Goal: Navigation & Orientation: Find specific page/section

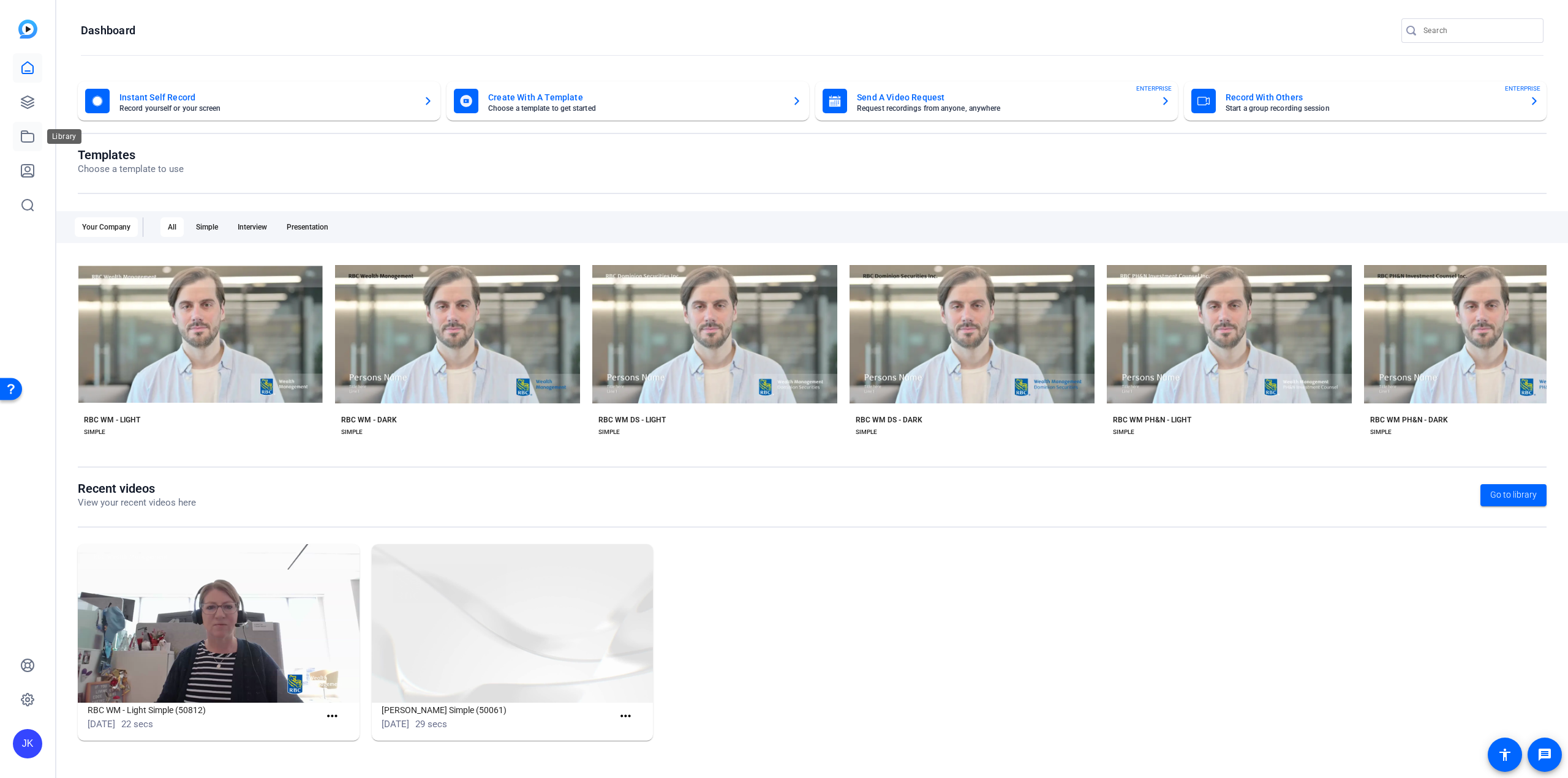
click at [30, 132] on icon at bounding box center [28, 136] width 15 height 15
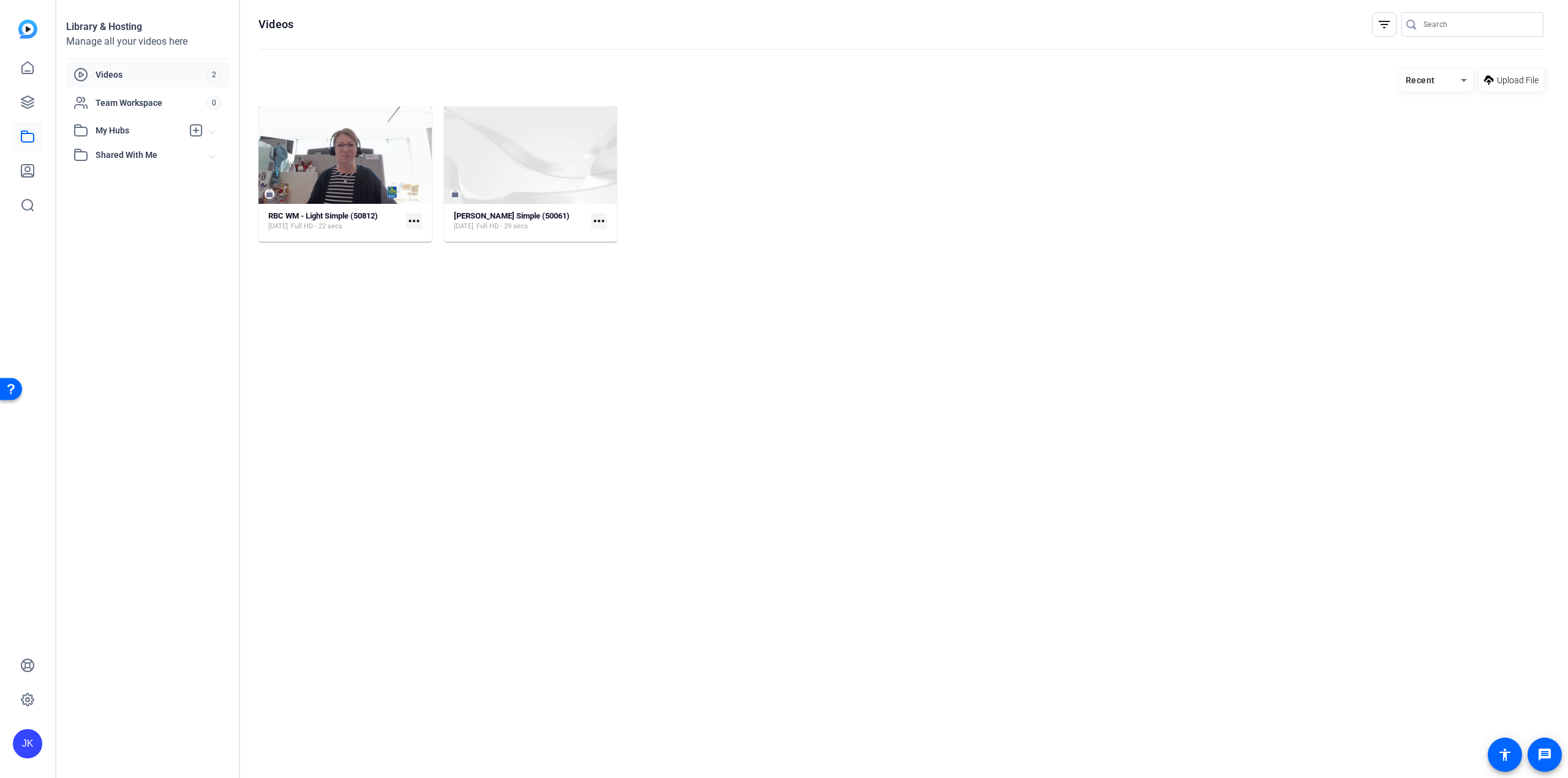
click at [138, 158] on span "Shared With Me" at bounding box center [152, 155] width 114 height 13
click at [175, 131] on span "My Hubs" at bounding box center [139, 130] width 87 height 13
click at [167, 107] on span "Team Workspace" at bounding box center [151, 103] width 111 height 12
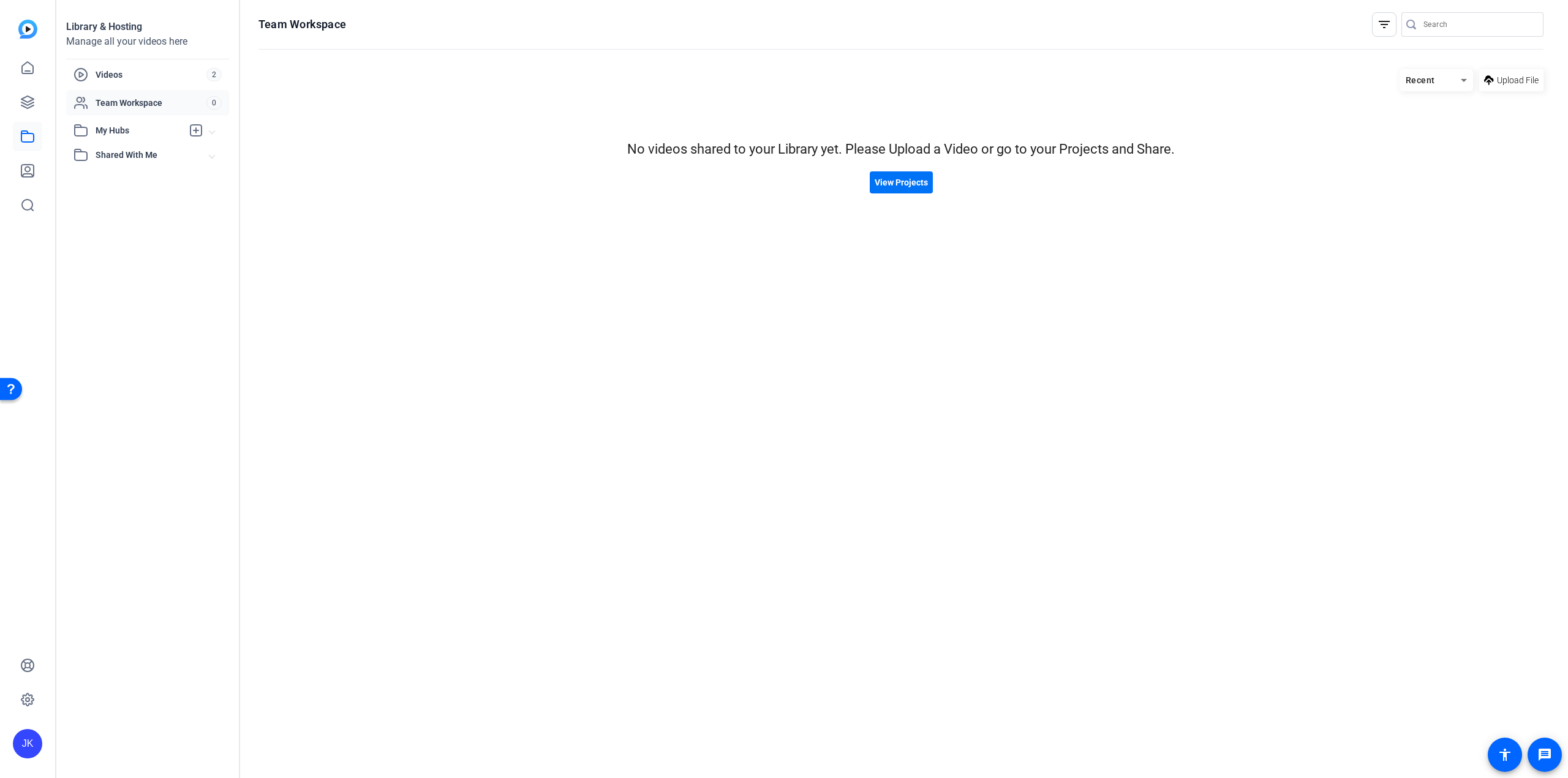
click at [904, 180] on span "View Projects" at bounding box center [901, 183] width 53 height 13
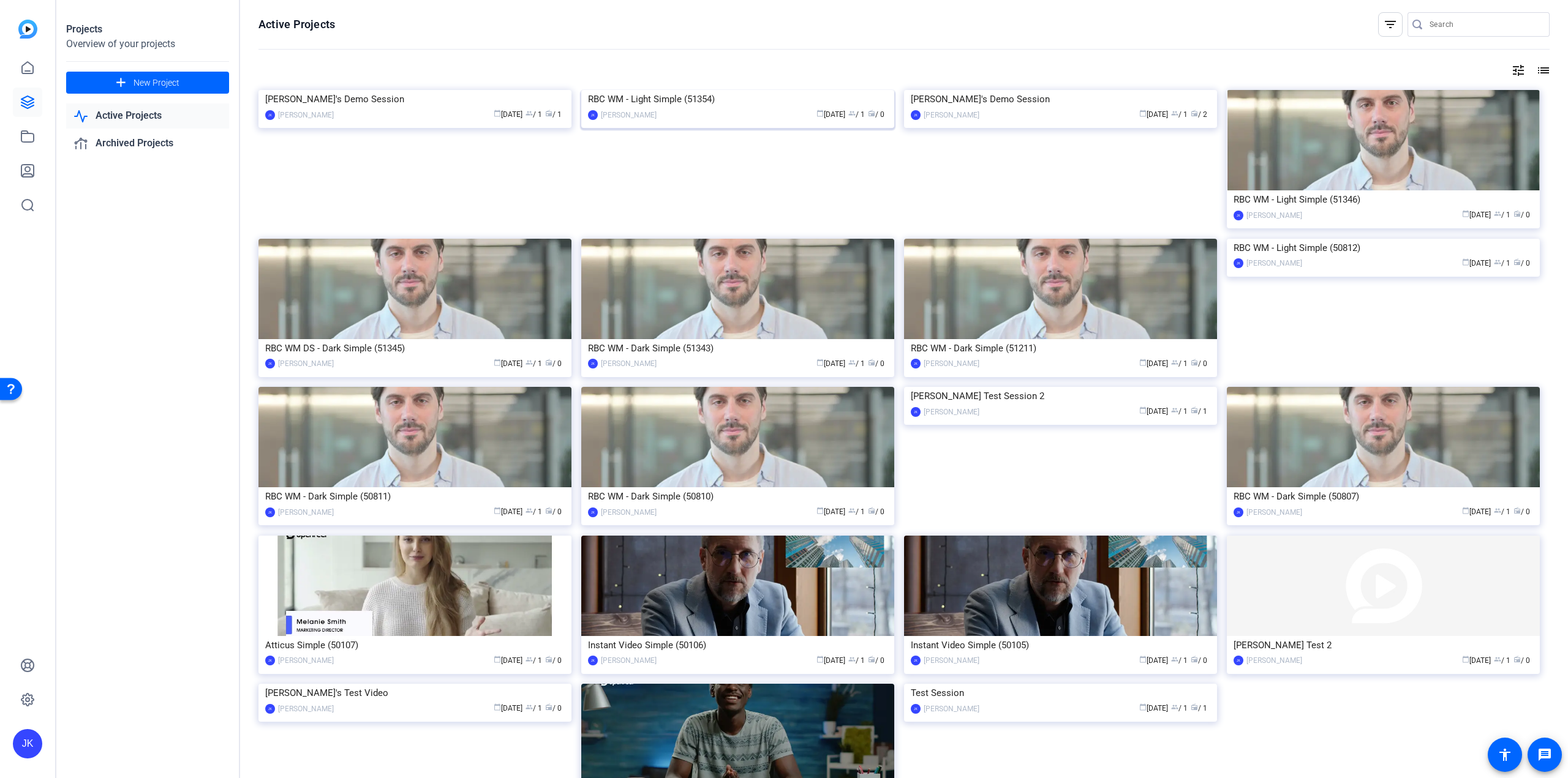
click at [736, 109] on div "RBC WM - Light Simple (51354)" at bounding box center [737, 99] width 299 height 19
